Goal: Task Accomplishment & Management: Manage account settings

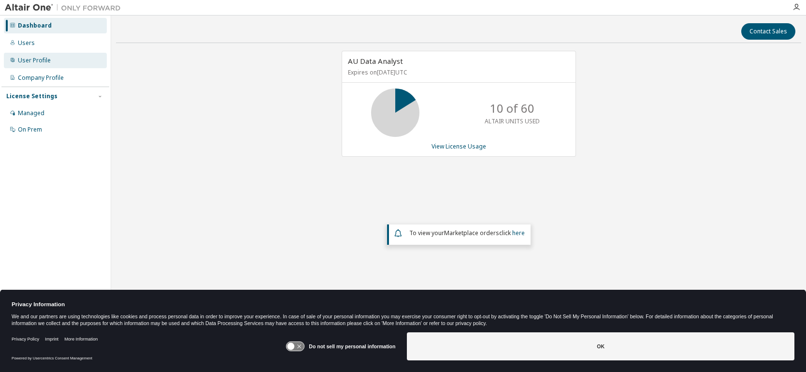
click at [28, 60] on div "User Profile" at bounding box center [34, 61] width 33 height 8
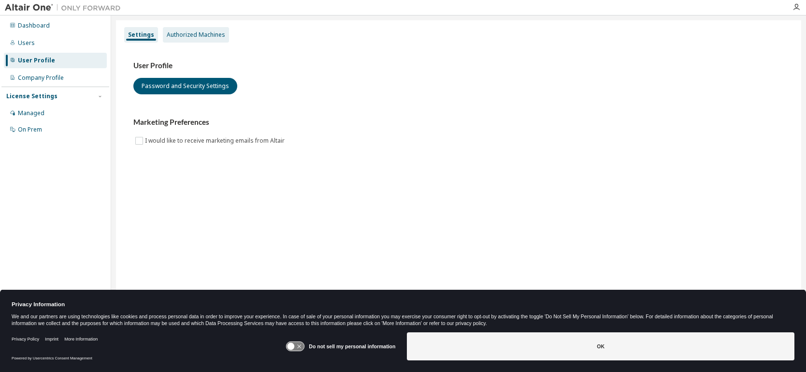
click at [192, 31] on div "Authorized Machines" at bounding box center [196, 35] width 58 height 8
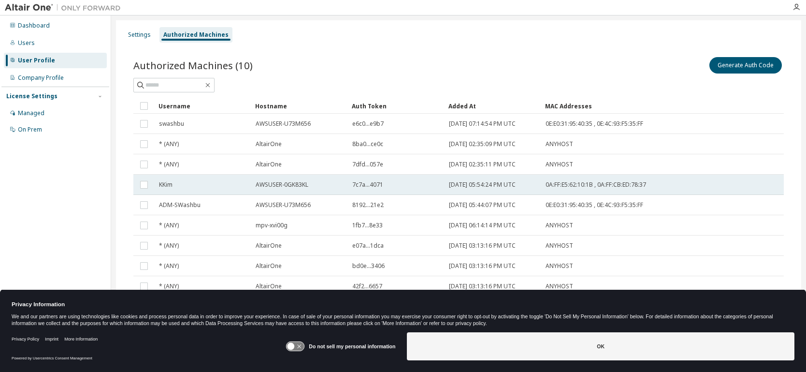
scroll to position [29, 0]
